Goal: Task Accomplishment & Management: Complete application form

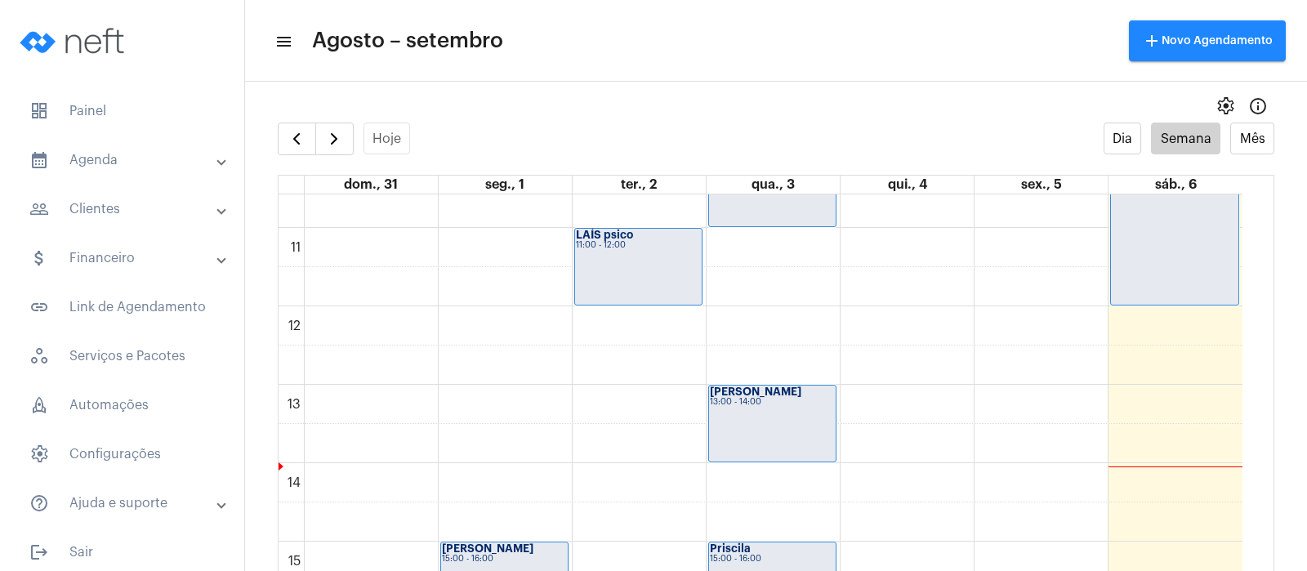
scroll to position [833, 0]
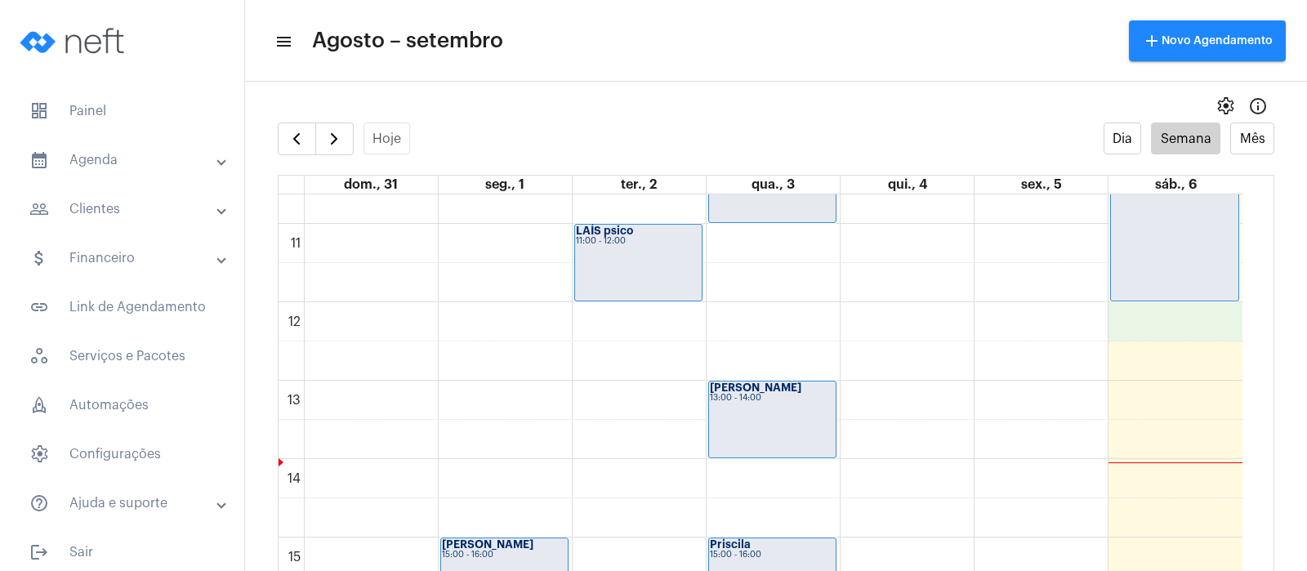
click at [1187, 325] on div "00 01 02 03 04 05 06 07 08 09 10 11 12 13 14 15 16 17 18 19 20 21 22 23 [PERSON…" at bounding box center [761, 302] width 964 height 1882
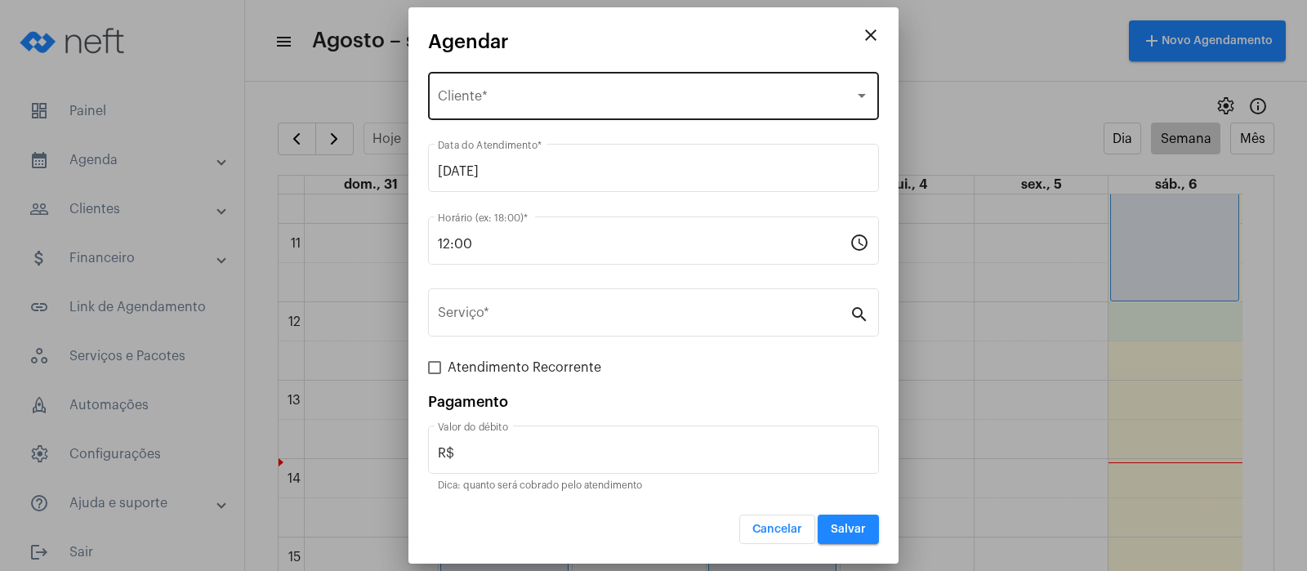
click at [733, 76] on div "Selecione o Cliente Cliente *" at bounding box center [653, 94] width 431 height 51
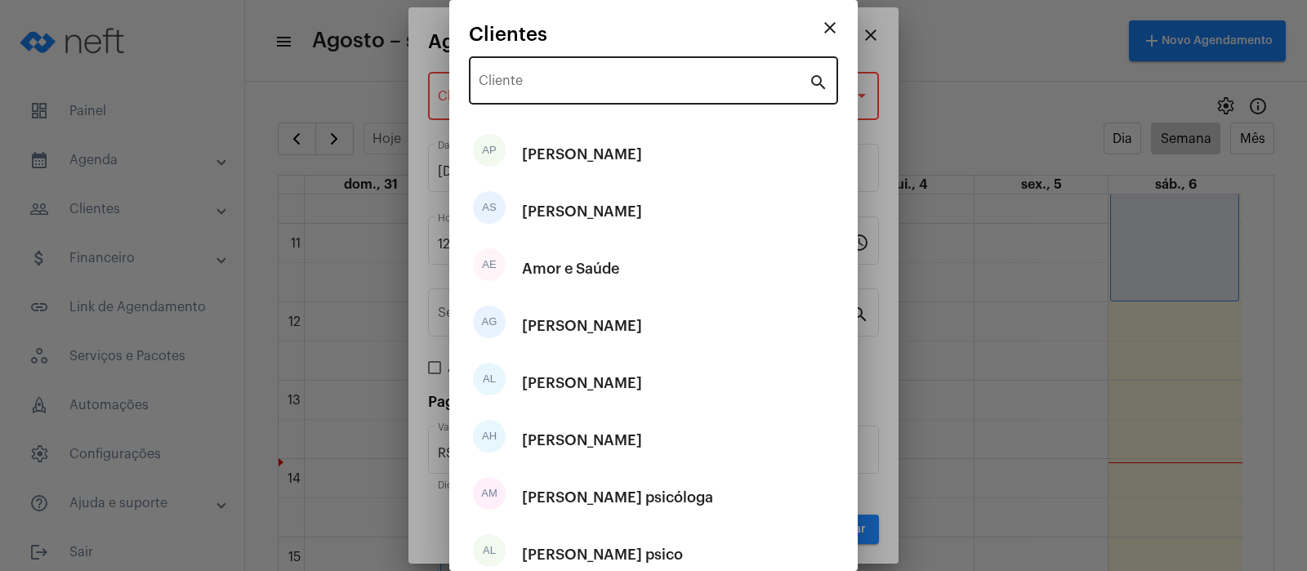
click at [730, 75] on div "Cliente" at bounding box center [644, 78] width 330 height 51
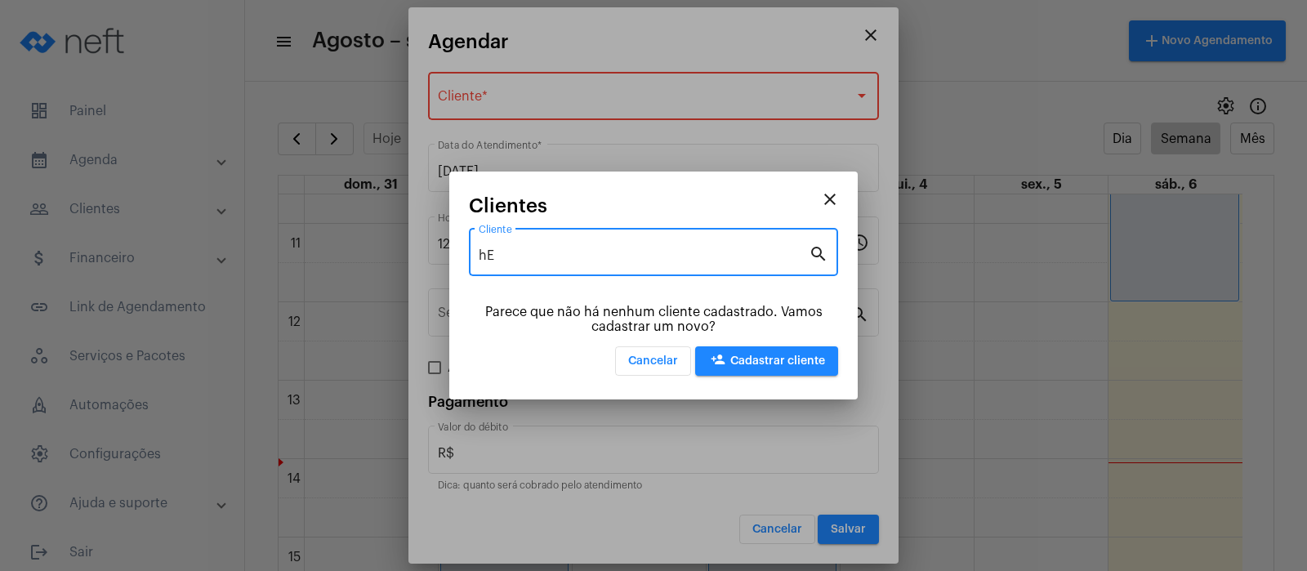
type input "h"
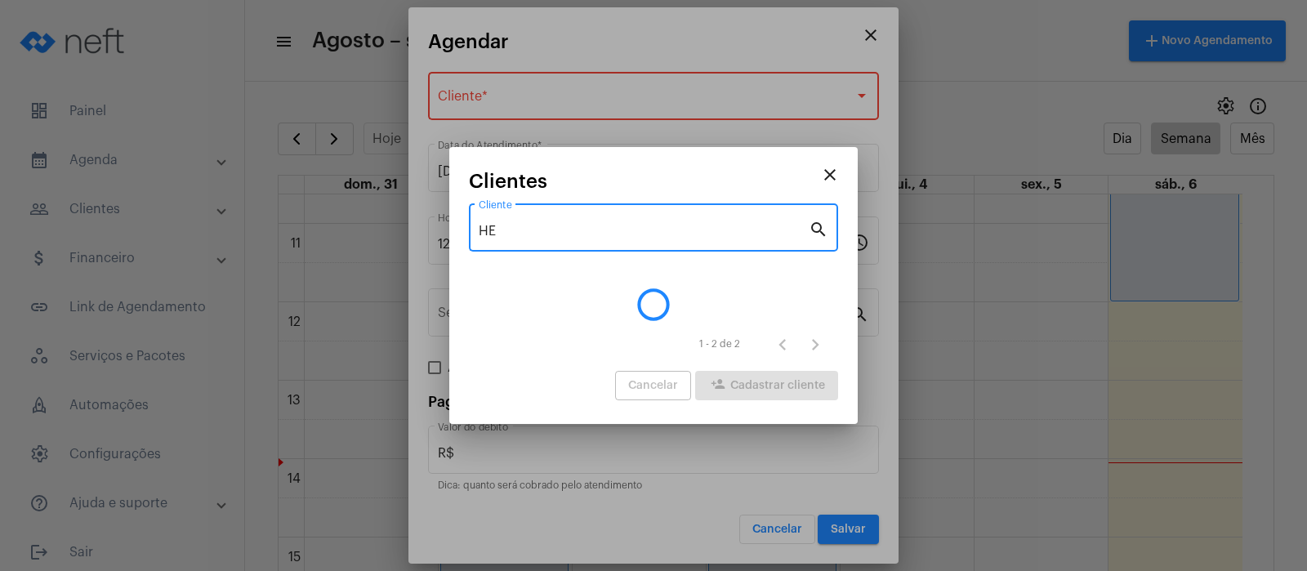
type input "H"
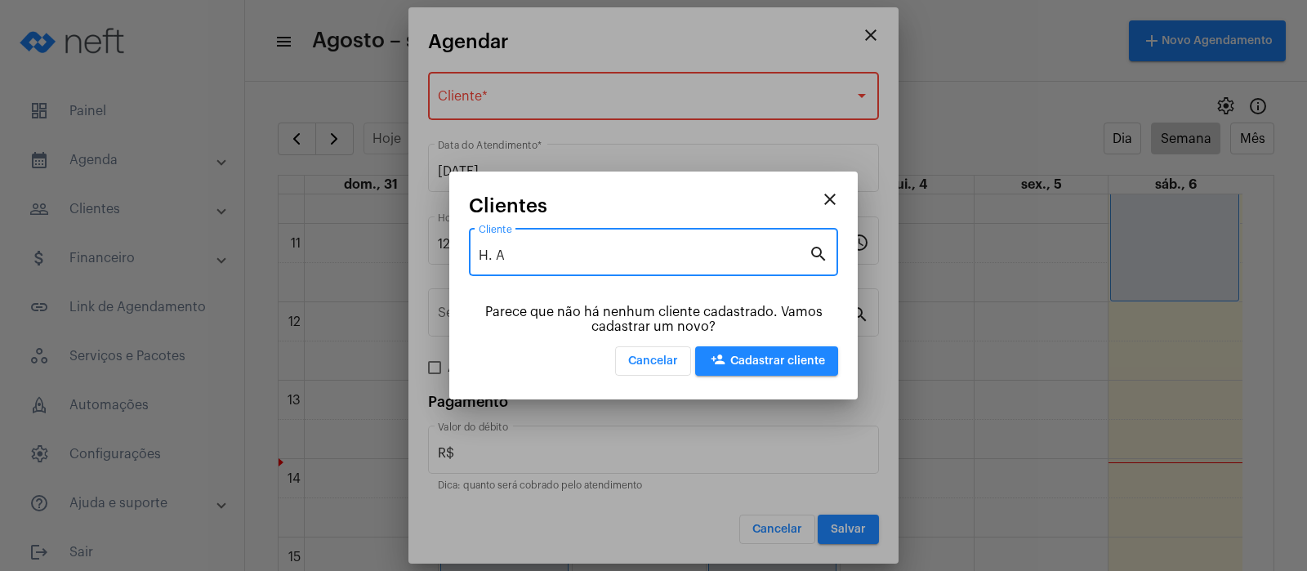
type input "H. A"
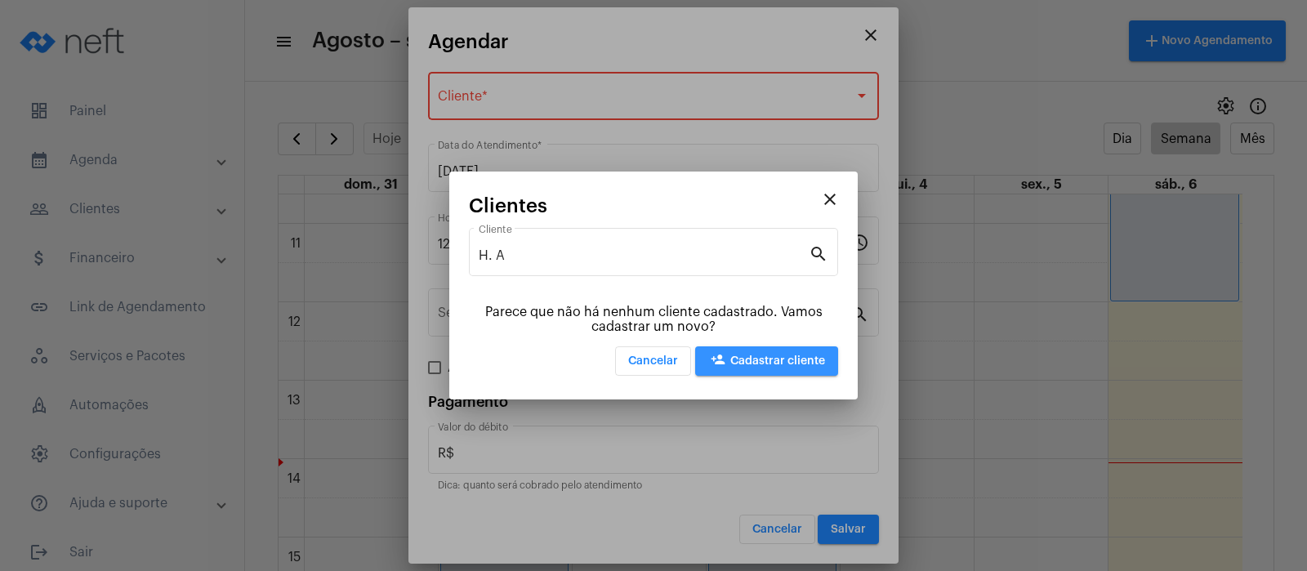
click at [771, 359] on span "person_add Cadastrar cliente" at bounding box center [766, 360] width 117 height 11
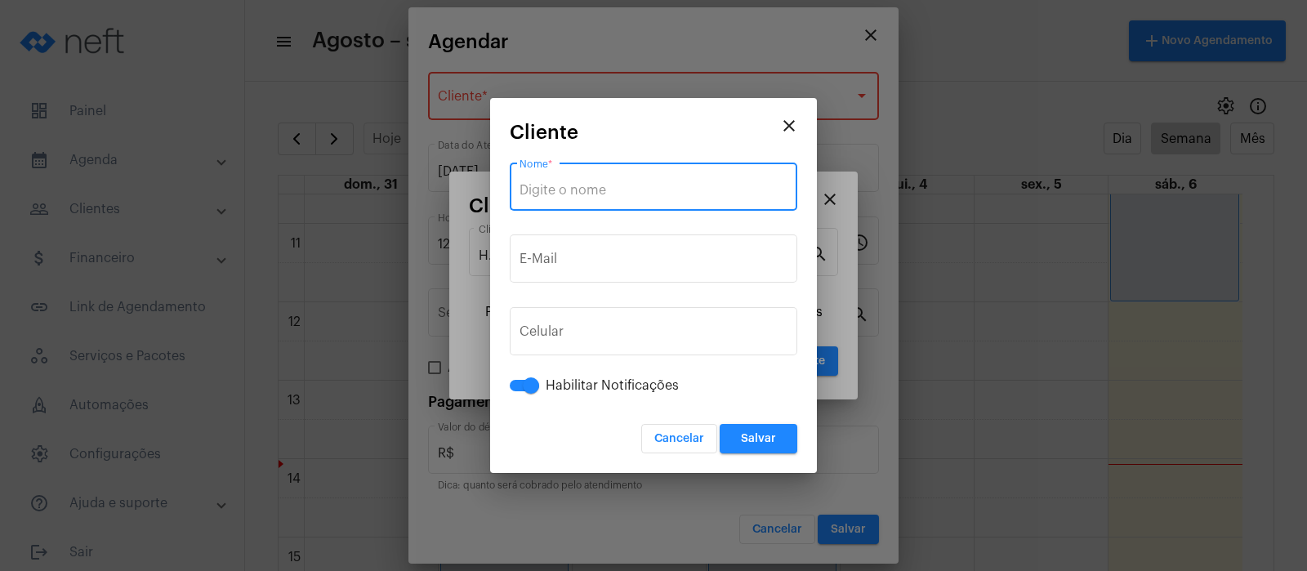
click at [656, 186] on input "Nome *" at bounding box center [653, 190] width 268 height 15
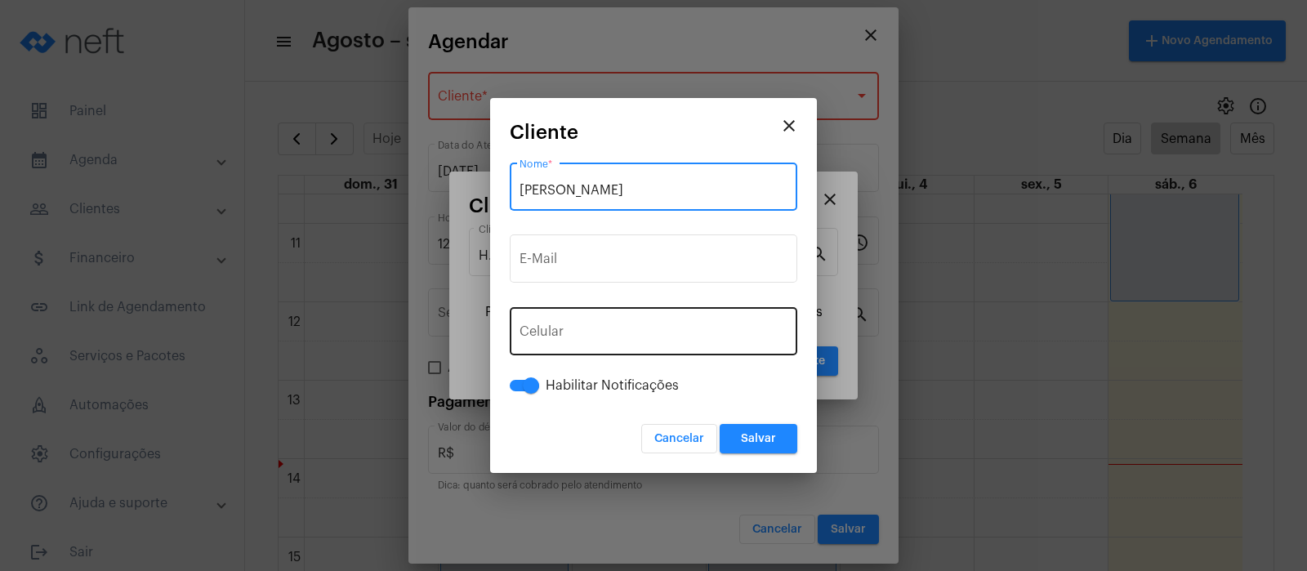
type input "[PERSON_NAME]"
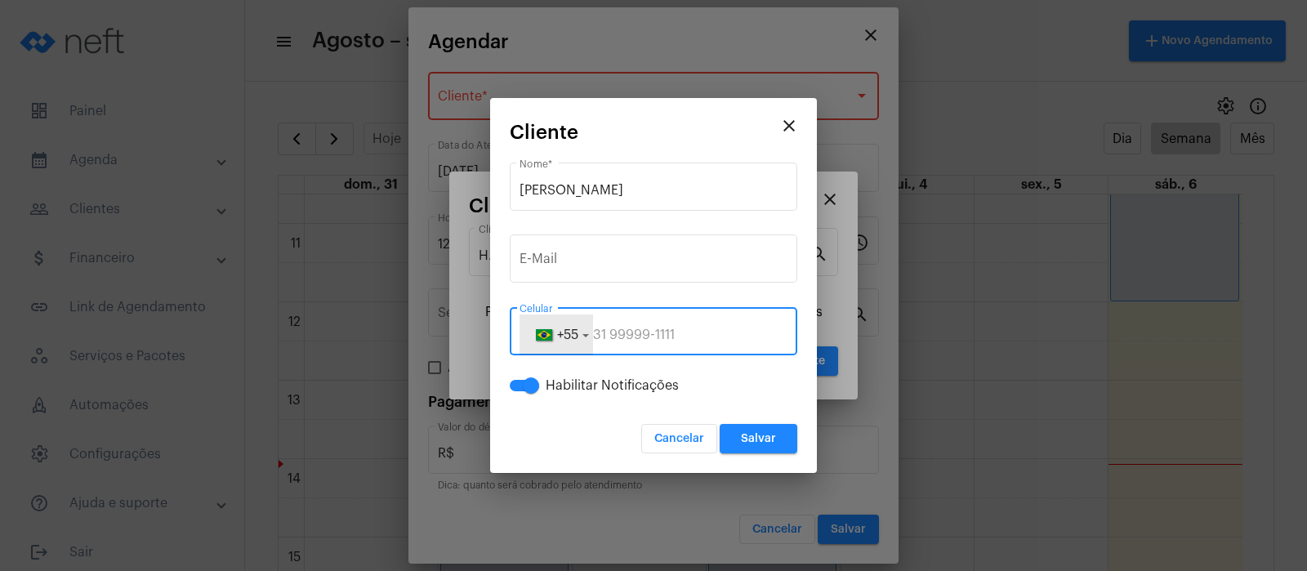
click at [575, 333] on span "+55" at bounding box center [567, 334] width 21 height 13
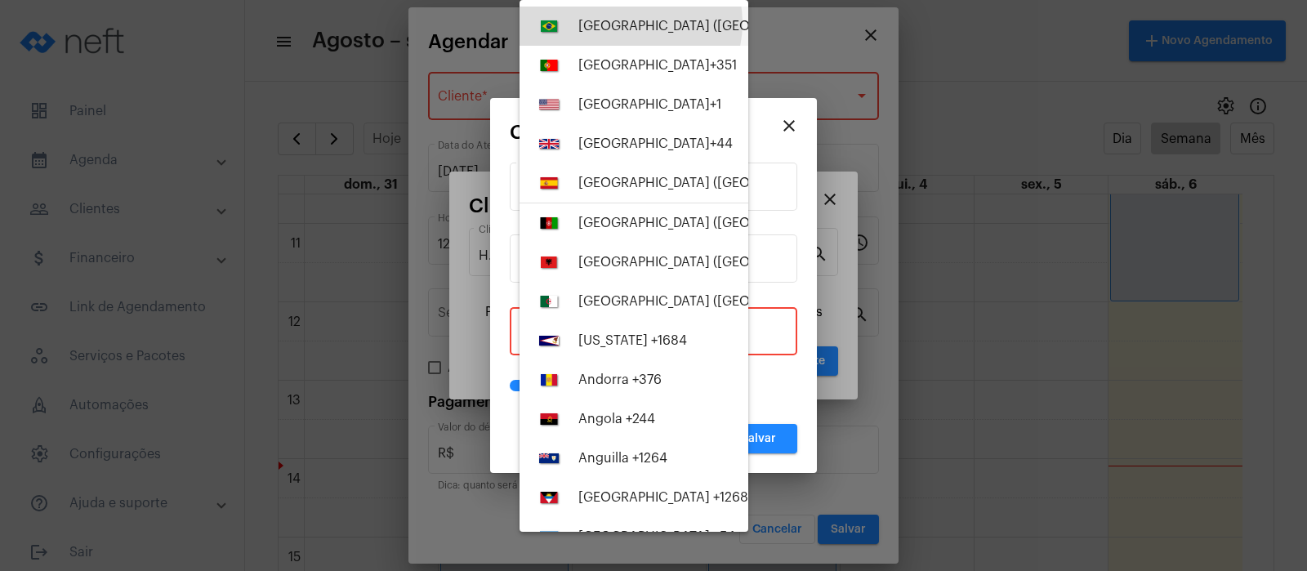
click at [630, 23] on div "[GEOGRAPHIC_DATA] ([GEOGRAPHIC_DATA]) +55" at bounding box center [726, 26] width 296 height 15
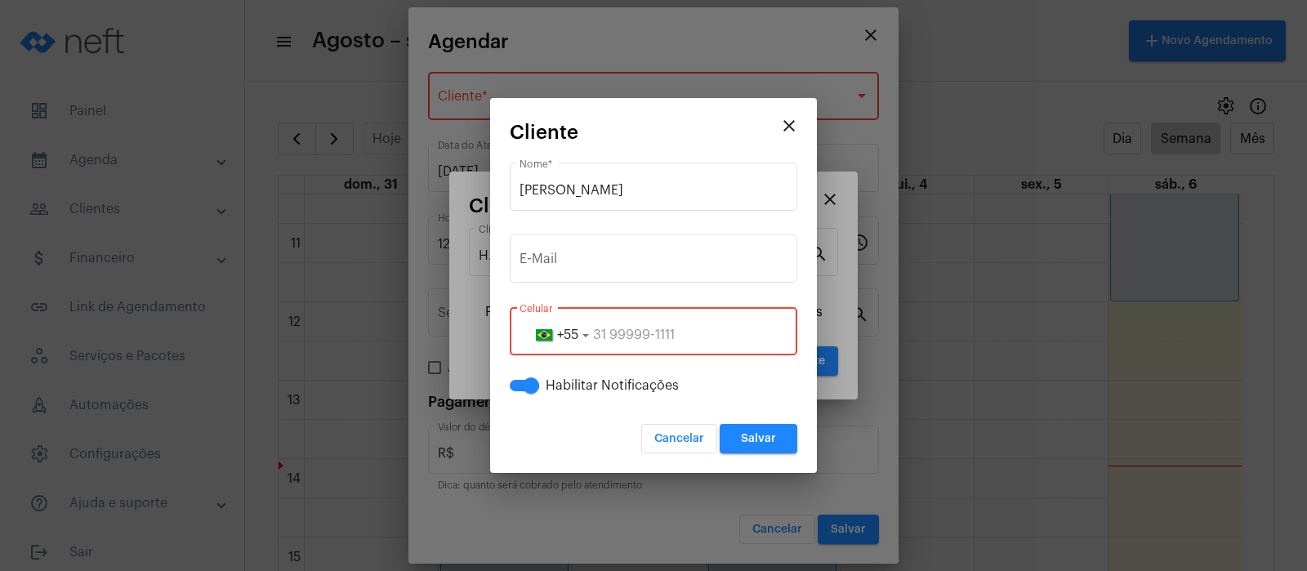
click at [596, 328] on input "tel" at bounding box center [653, 335] width 268 height 15
paste input "945145450"
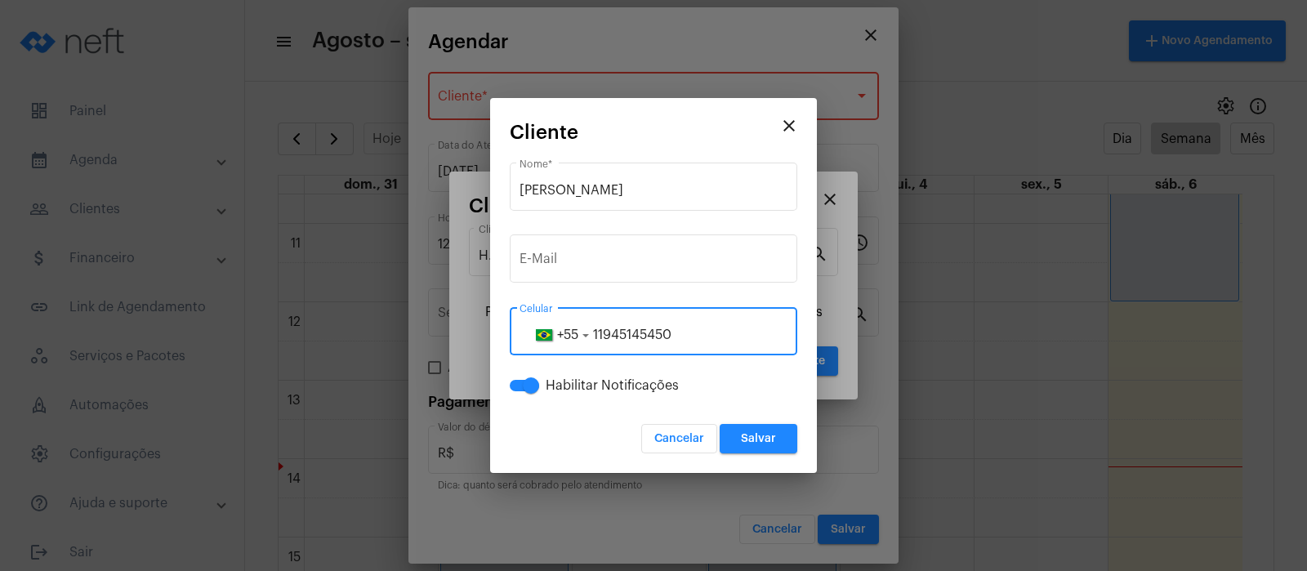
type input "11945145450"
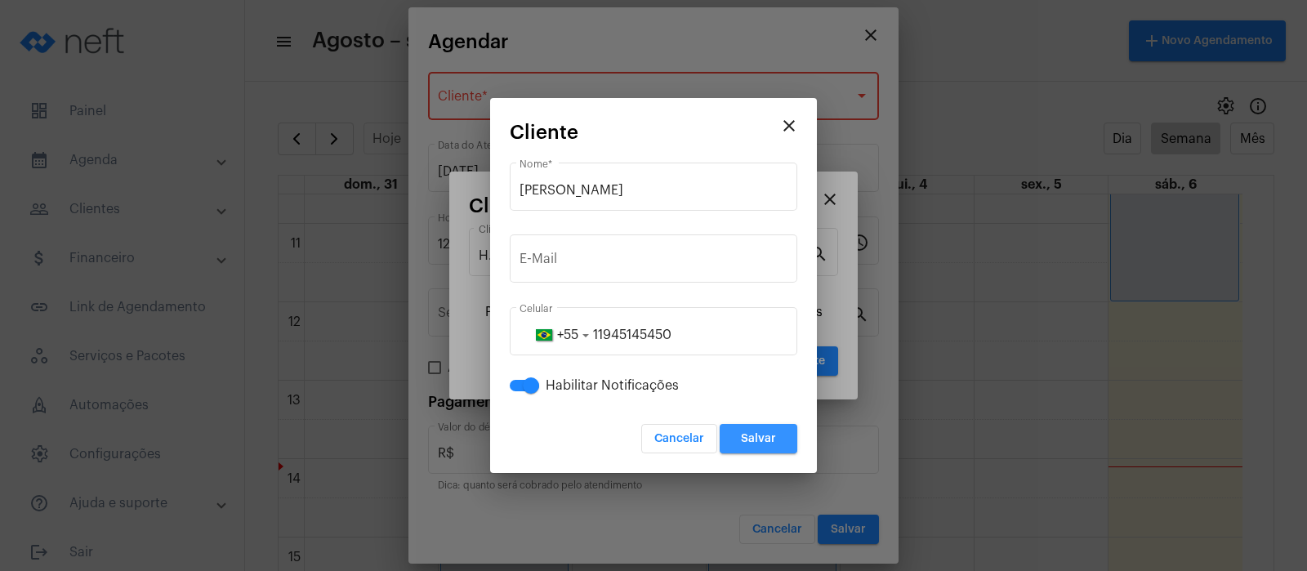
click at [738, 427] on button "Salvar" at bounding box center [759, 438] width 78 height 29
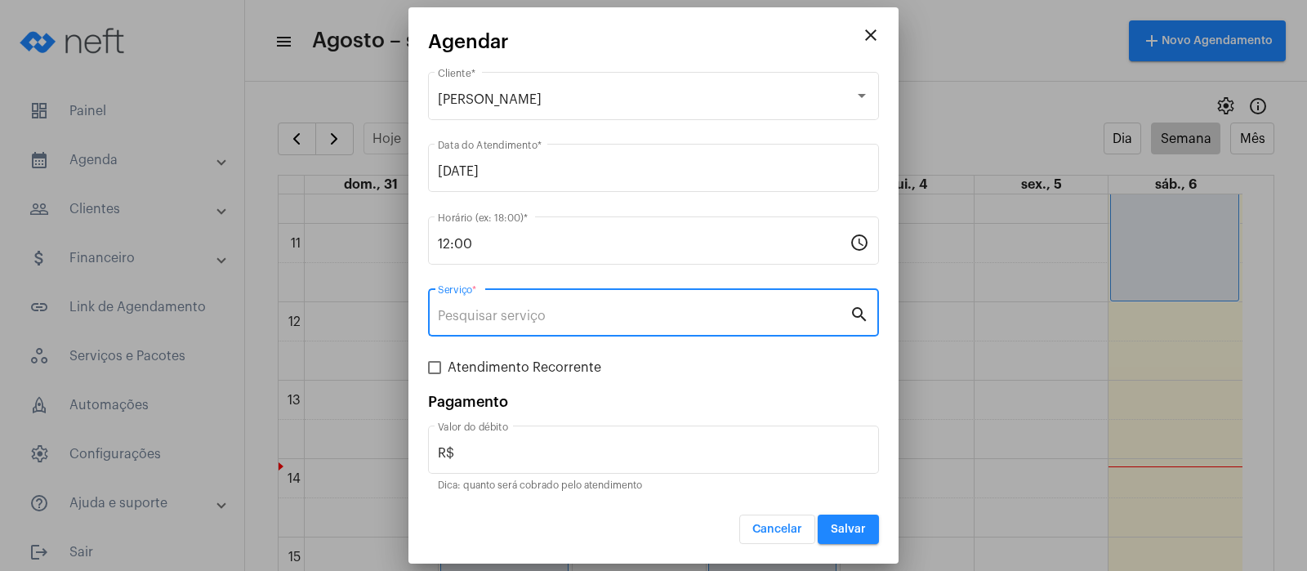
click at [631, 320] on input "Serviço *" at bounding box center [644, 316] width 412 height 15
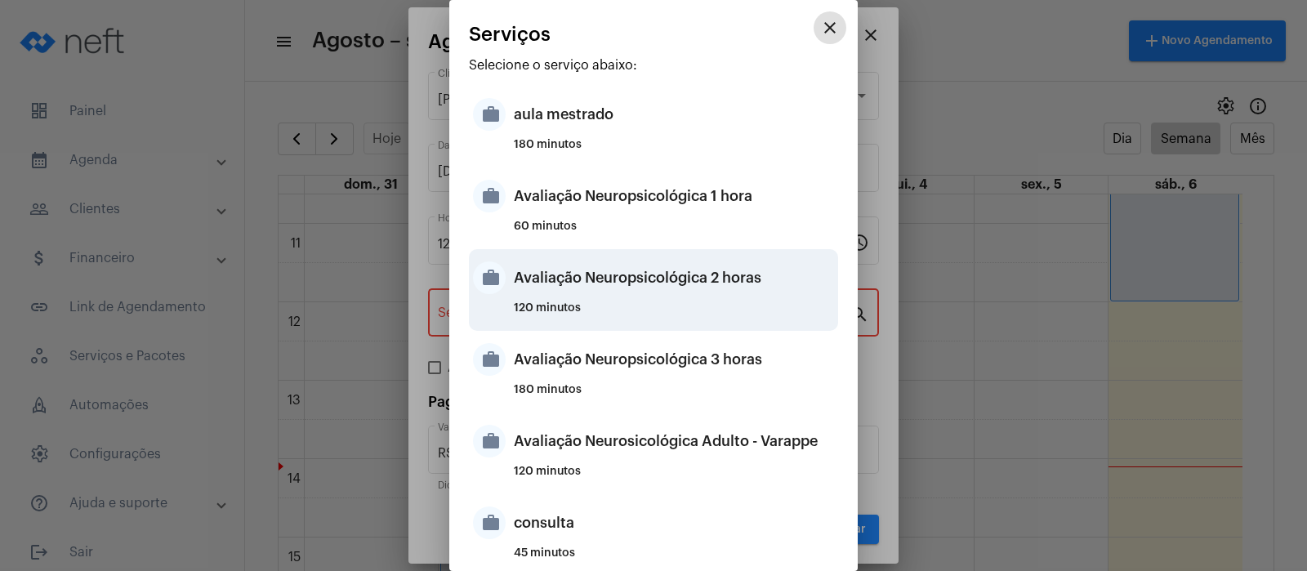
click at [635, 318] on div "120 minutos" at bounding box center [674, 314] width 320 height 25
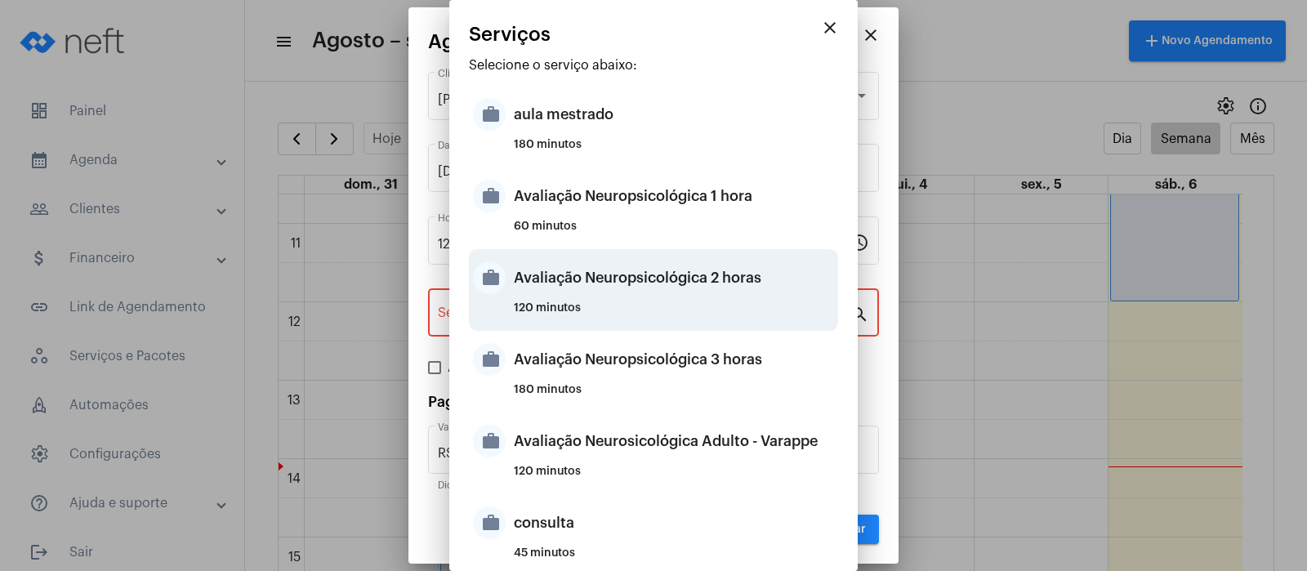
type input "Avaliação Neuropsicológica 2 horas"
type input "R$ 2 800"
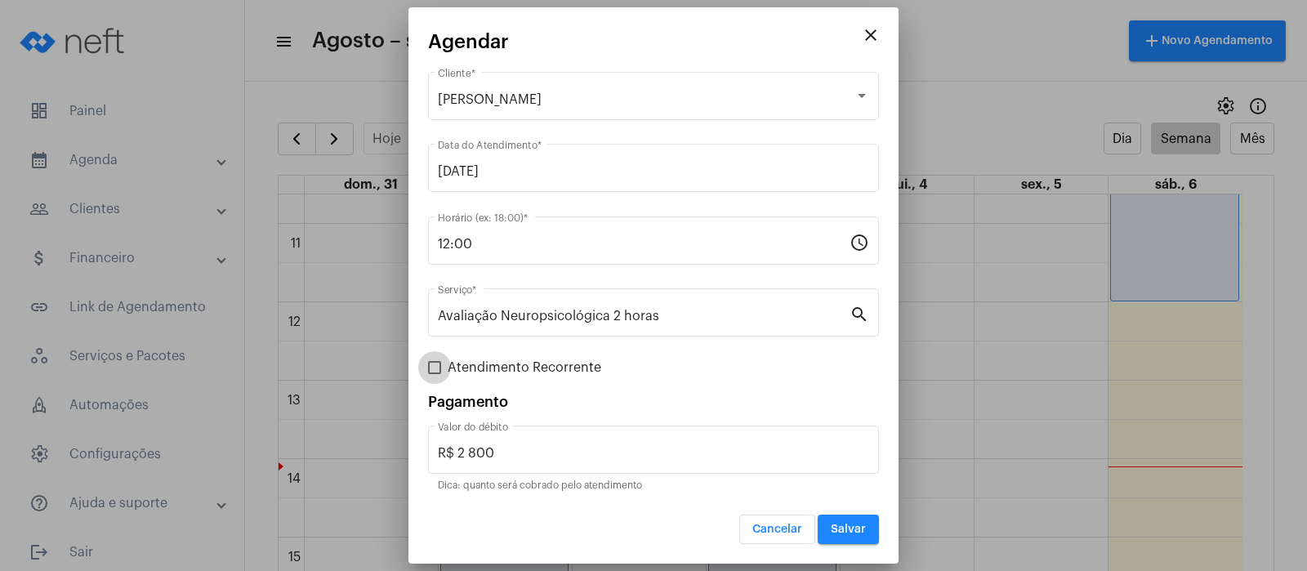
click at [438, 367] on span at bounding box center [434, 367] width 13 height 13
click at [435, 374] on input "Atendimento Recorrente" at bounding box center [434, 374] width 1 height 1
checkbox input "true"
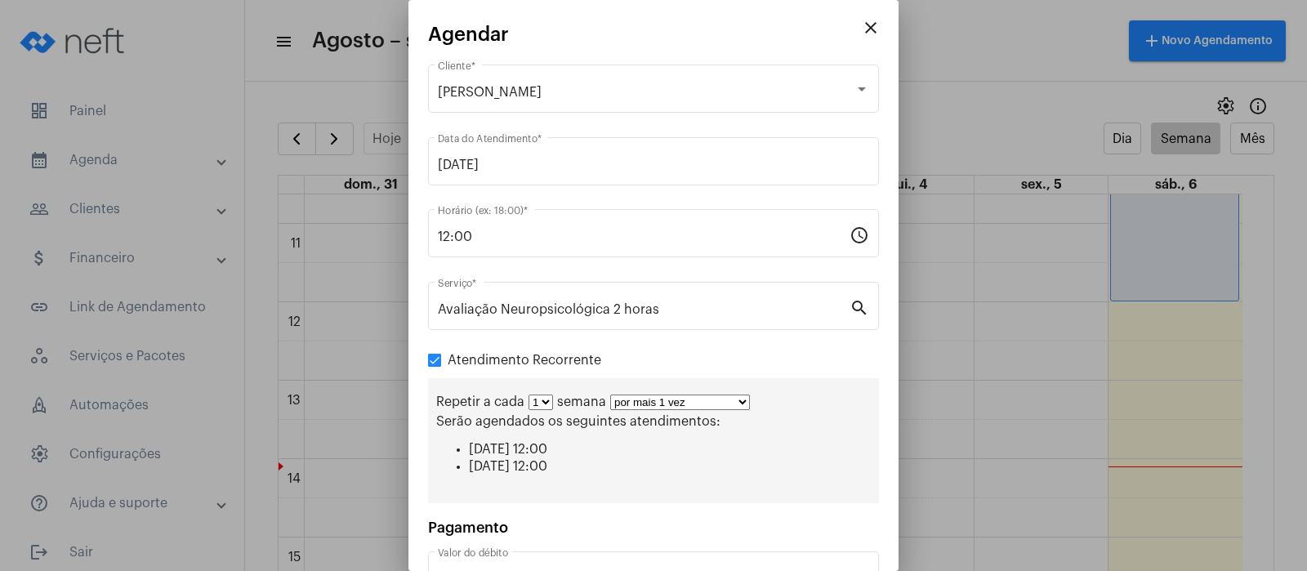
click at [546, 400] on select "1 2 3 4 5 6 7 8" at bounding box center [540, 403] width 25 height 16
click at [528, 395] on select "1 2 3 4 5 6 7 8" at bounding box center [540, 403] width 25 height 16
click at [545, 396] on select "1 2 3 4 5 6 7 8" at bounding box center [540, 403] width 25 height 16
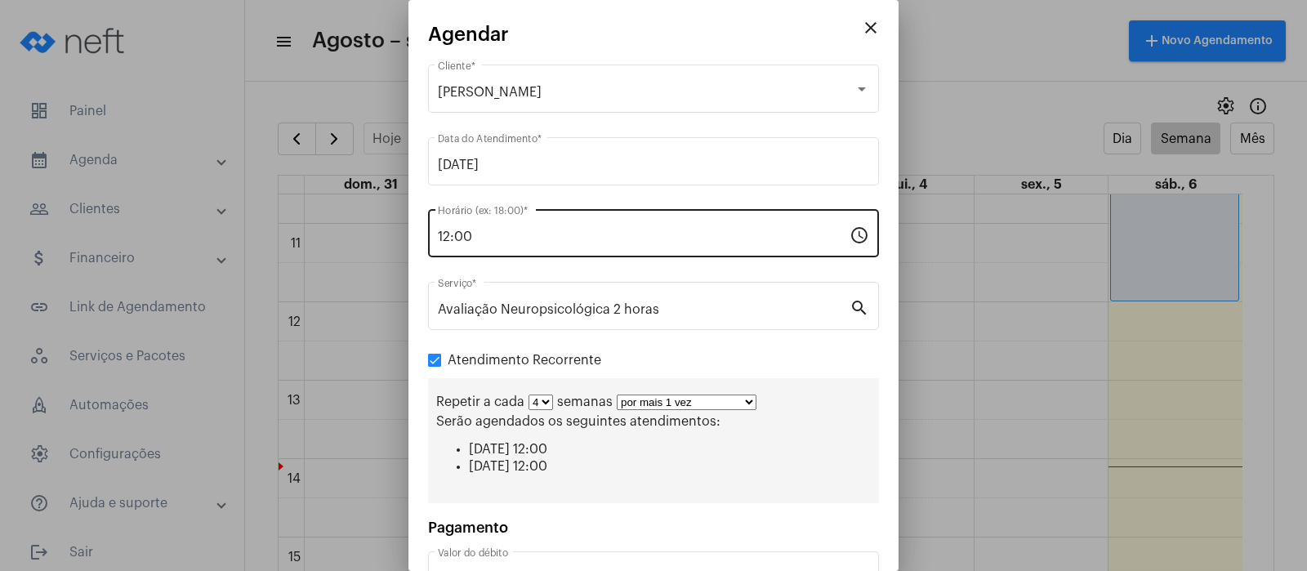
select select "0: 1"
click at [528, 395] on select "1 2 3 4 5 6 7 8" at bounding box center [540, 403] width 25 height 16
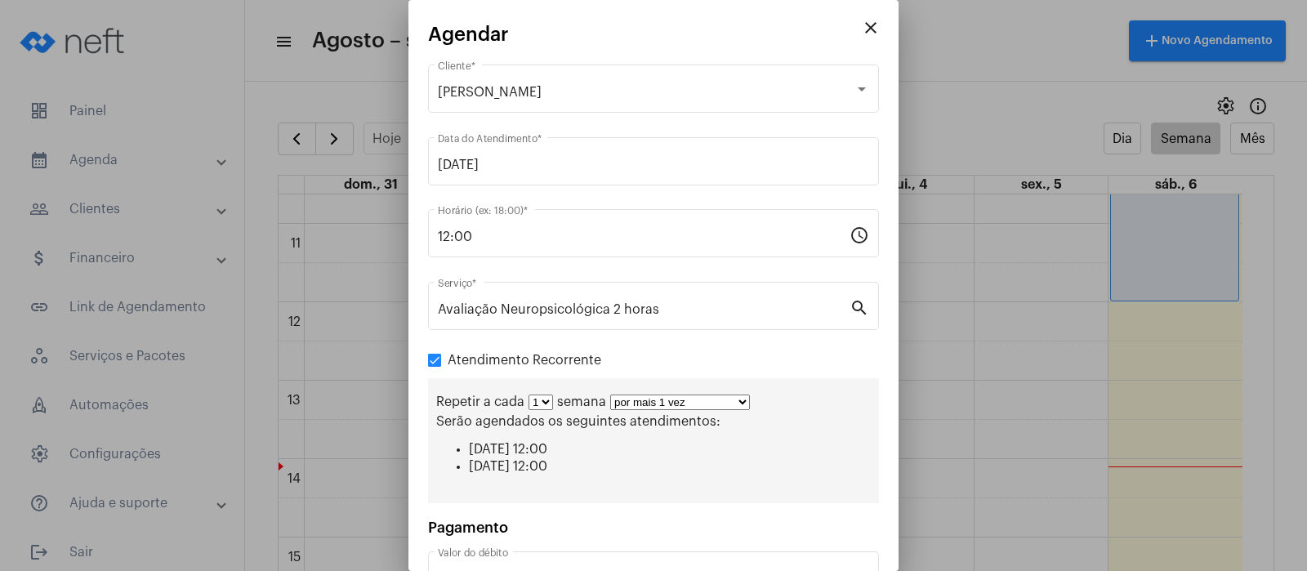
click at [729, 399] on select "por mais 1 vez por mais 2 vezes por mais 3 vezes por mais 4 vezes por mais 5 ve…" at bounding box center [680, 403] width 140 height 16
select select "2: 3"
click at [610, 395] on select "por mais 1 vez por mais 2 vezes por mais 3 vezes por mais 4 vezes por mais 5 ve…" at bounding box center [680, 403] width 140 height 16
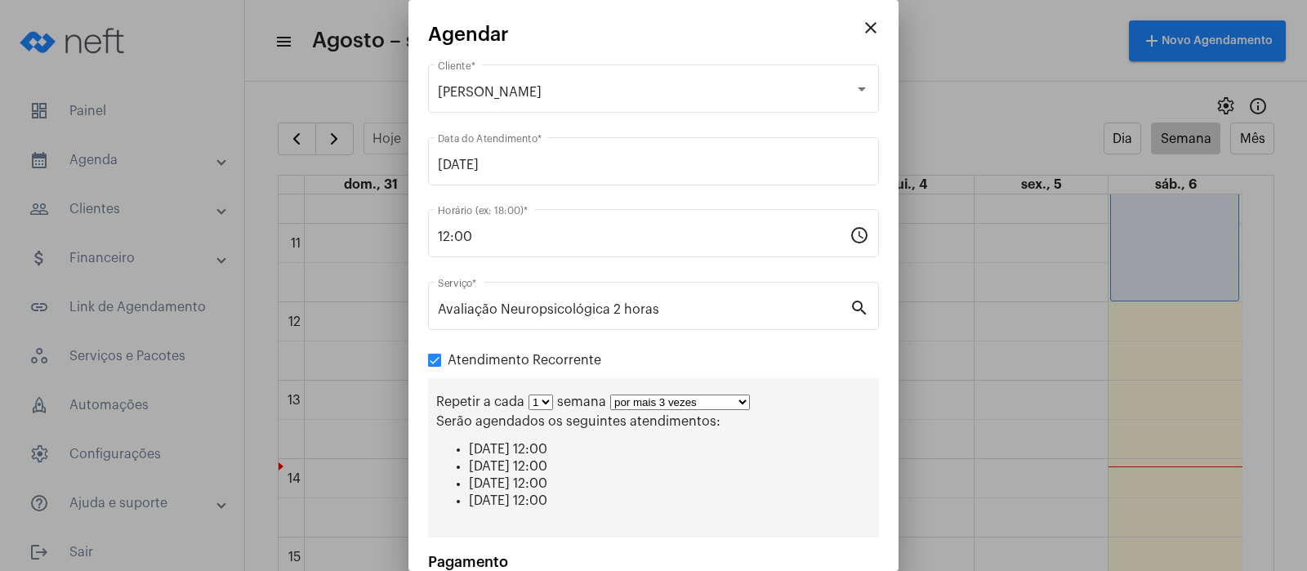
scroll to position [154, 0]
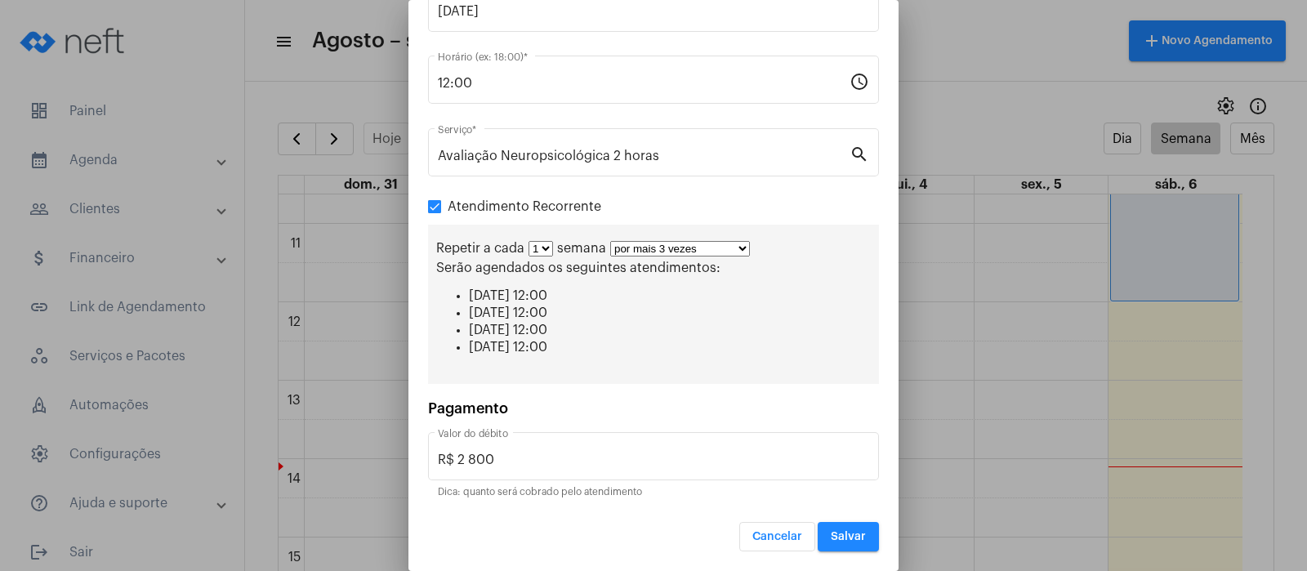
click at [845, 543] on button "Salvar" at bounding box center [848, 536] width 61 height 29
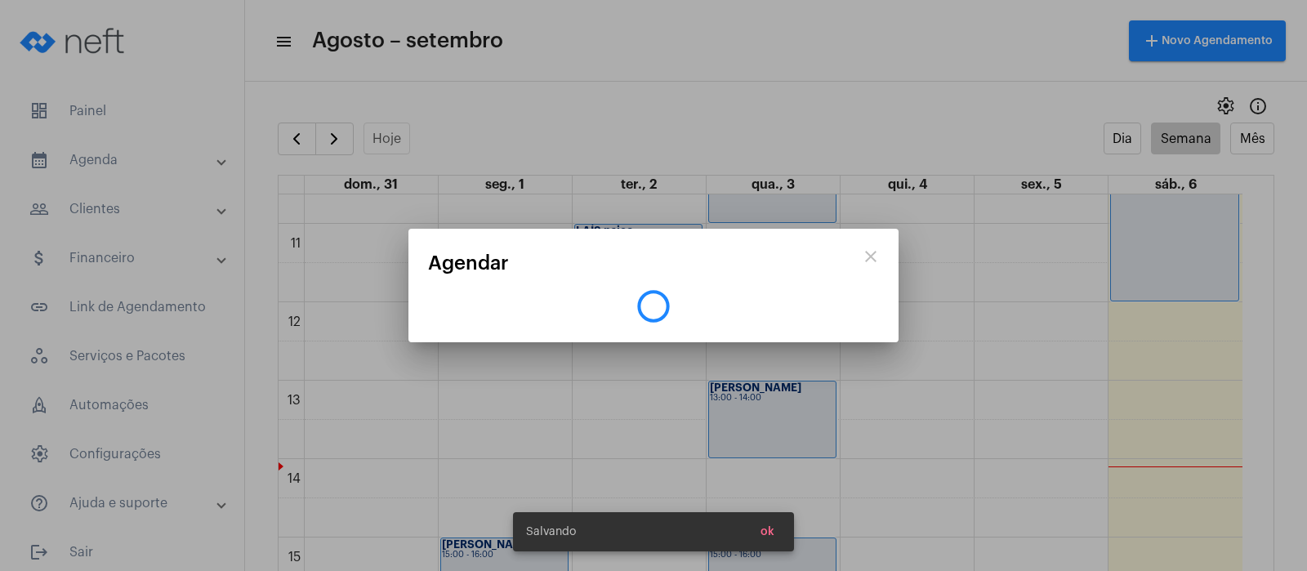
scroll to position [0, 0]
click at [844, 543] on div at bounding box center [653, 285] width 1307 height 571
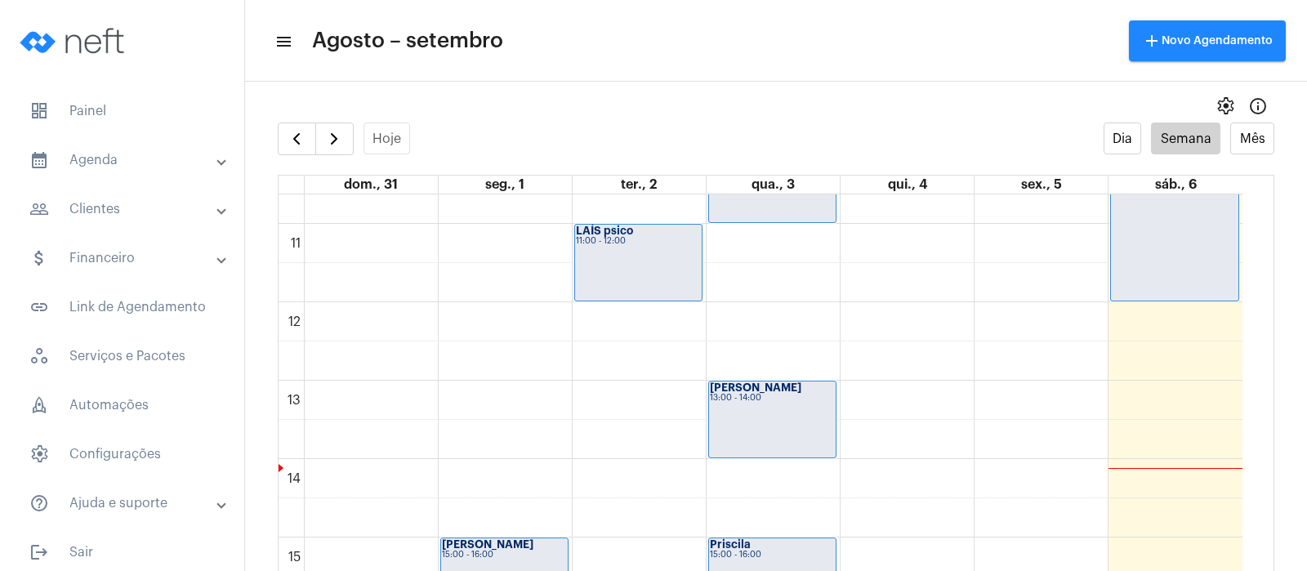
click at [95, 207] on mat-panel-title "people_outline Clientes" at bounding box center [123, 209] width 189 height 20
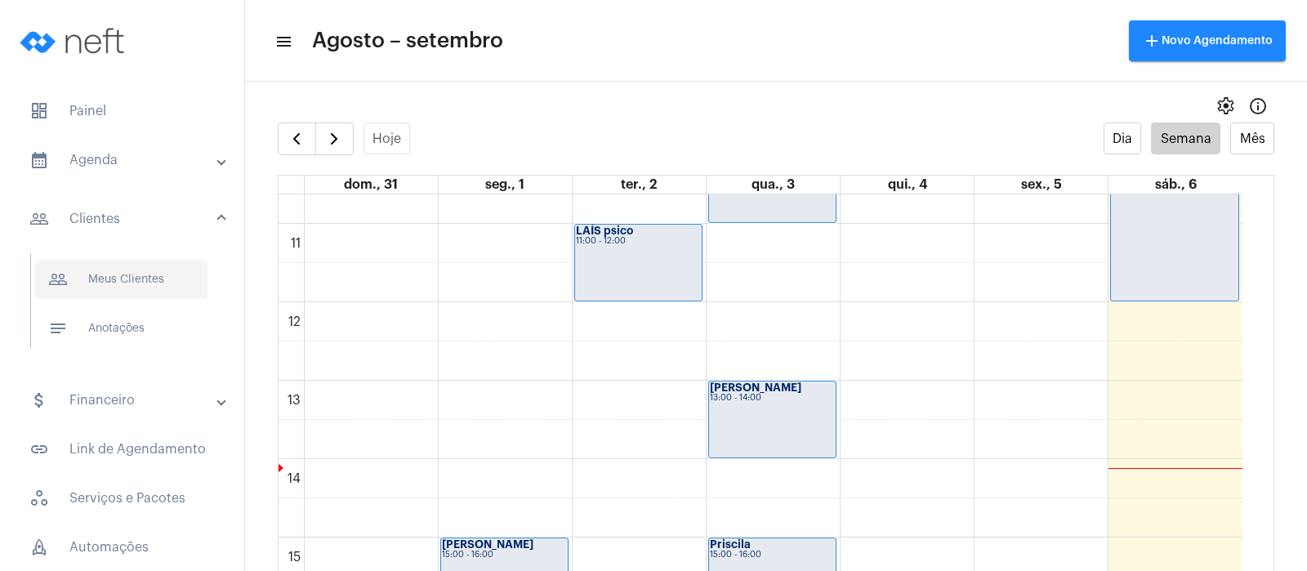
click at [118, 277] on span "people_outline Meus Clientes" at bounding box center [121, 279] width 172 height 39
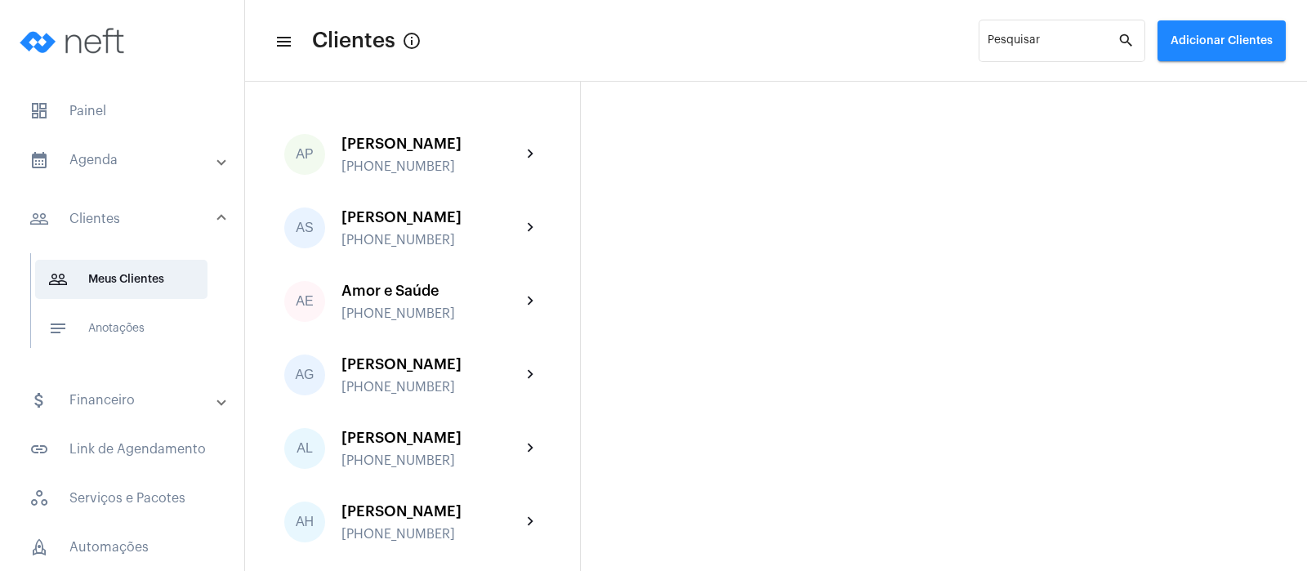
click at [115, 153] on mat-panel-title "calendar_month_outlined Agenda" at bounding box center [123, 160] width 189 height 20
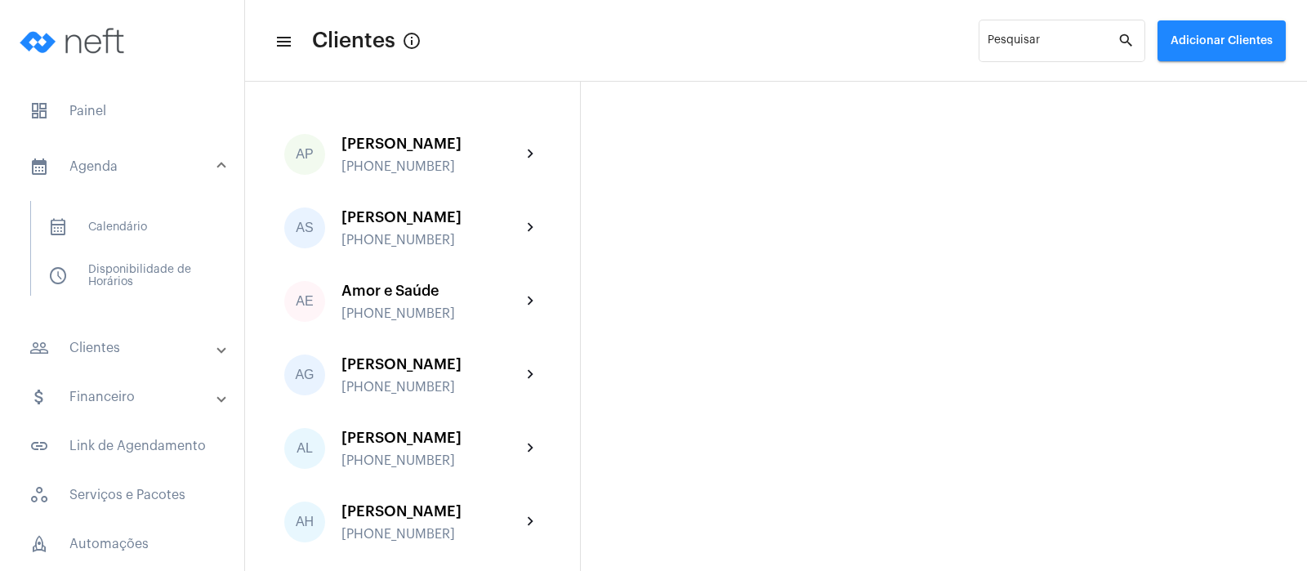
click at [114, 153] on mat-expansion-panel-header "calendar_month_outlined Agenda" at bounding box center [127, 166] width 234 height 52
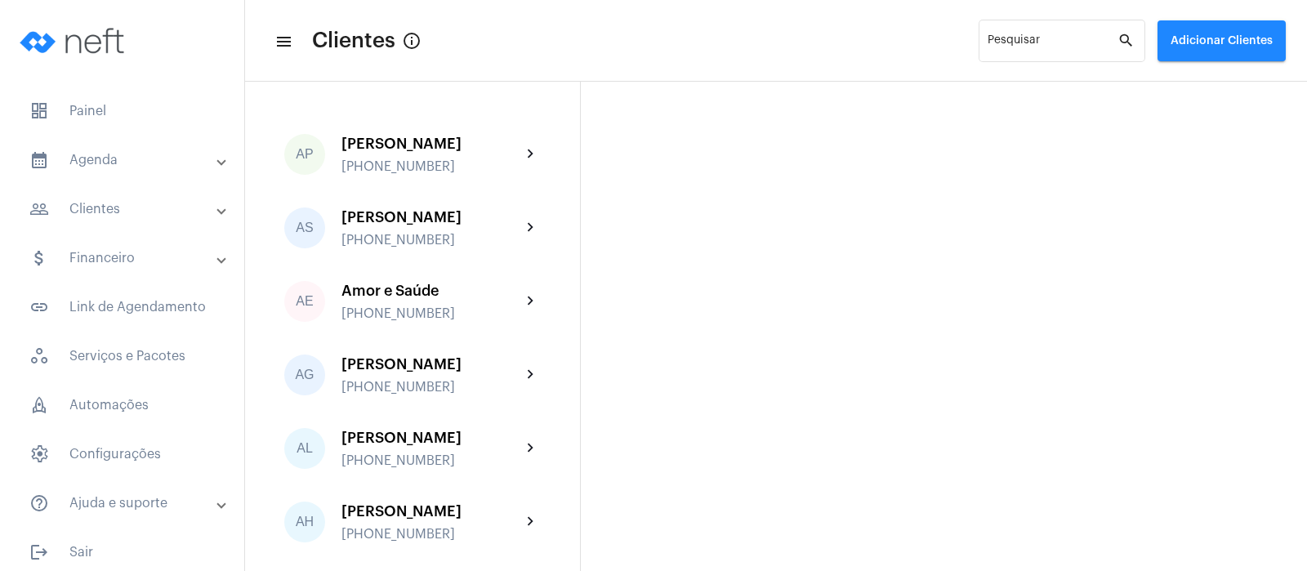
click at [114, 155] on mat-panel-title "calendar_month_outlined Agenda" at bounding box center [123, 160] width 189 height 20
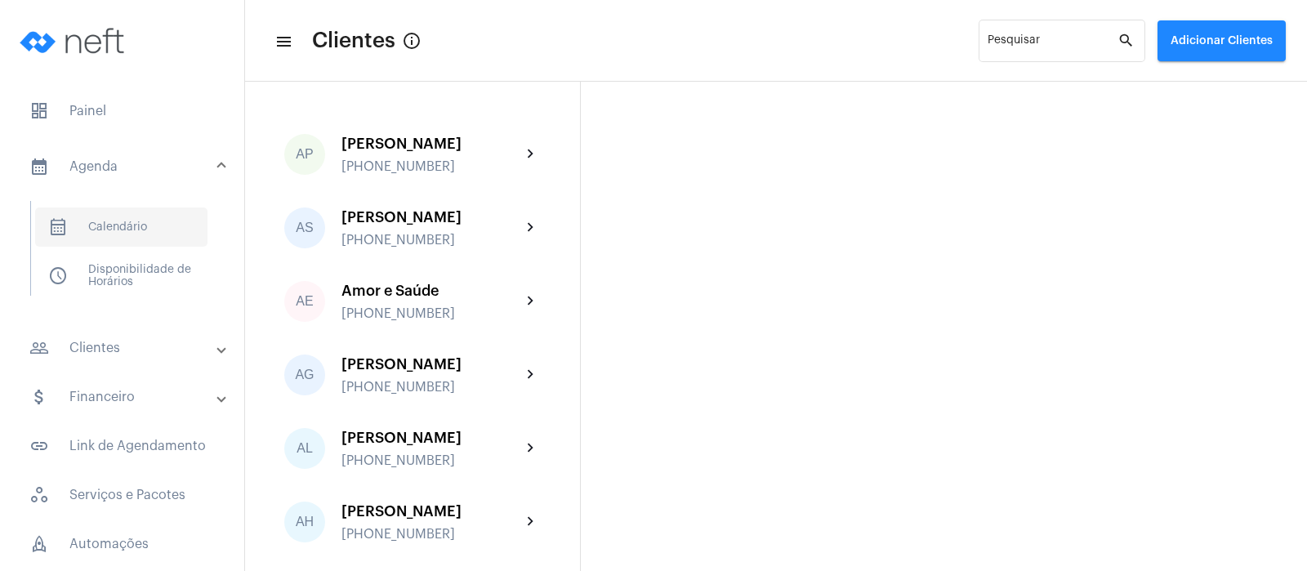
click at [144, 214] on span "calendar_month_outlined Calendário" at bounding box center [121, 226] width 172 height 39
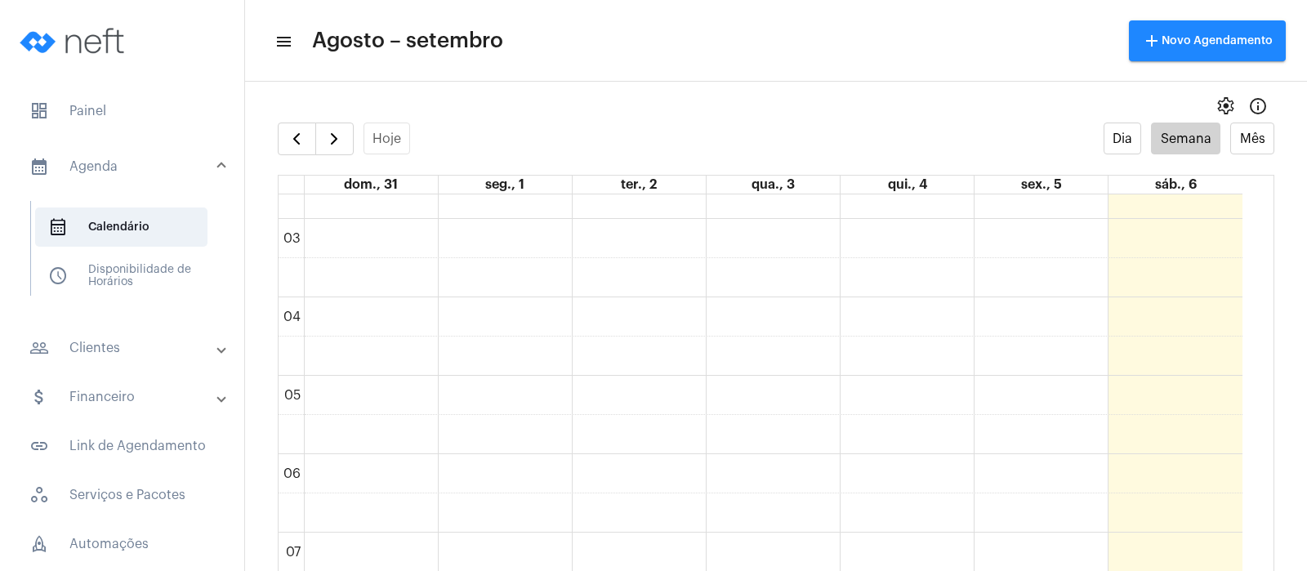
scroll to position [69, 0]
click at [324, 124] on button "button" at bounding box center [334, 139] width 38 height 33
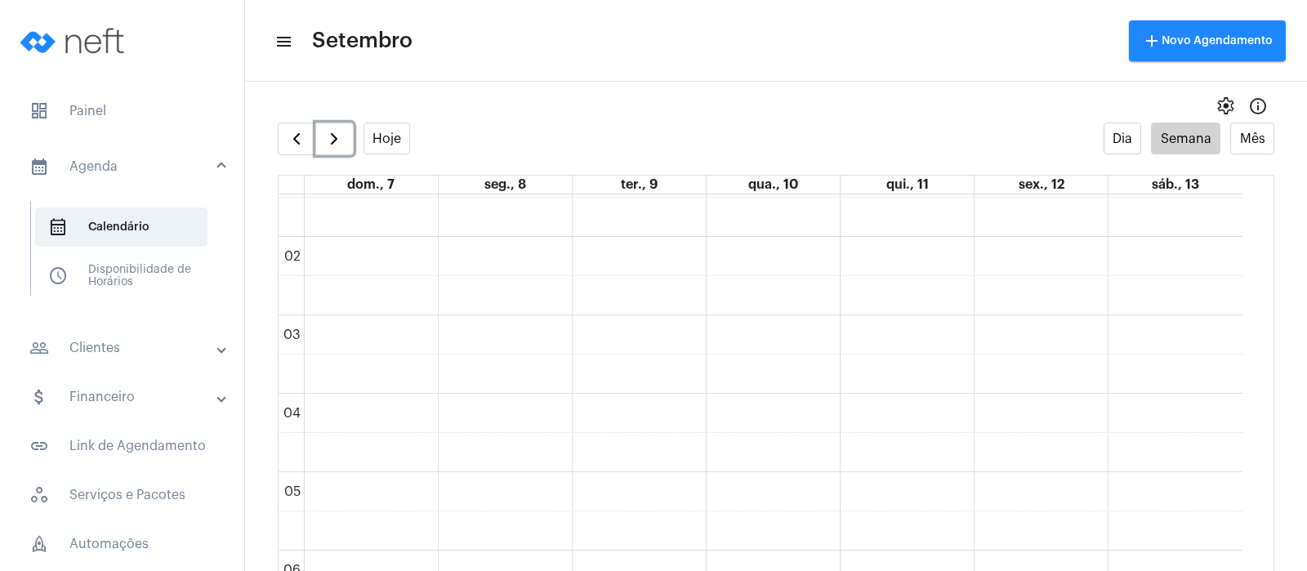
scroll to position [10, 0]
